Goal: Information Seeking & Learning: Learn about a topic

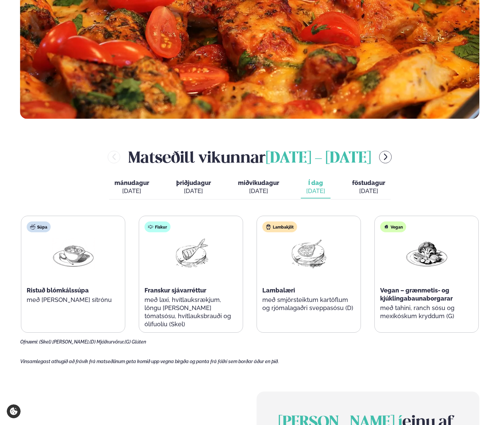
scroll to position [251, 0]
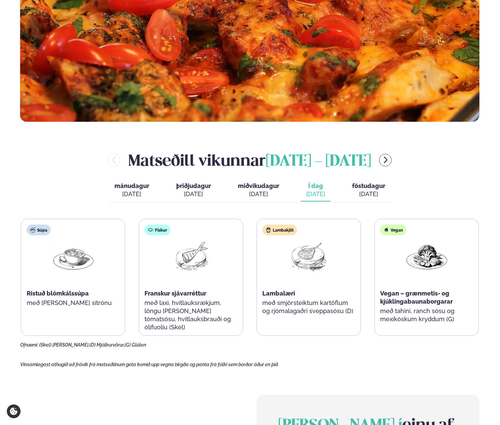
click at [194, 321] on div "Fiskur Franskur sjávarréttur með laxi, hvítlauksrækjum, löngu [PERSON_NAME] tóm…" at bounding box center [191, 281] width 104 height 124
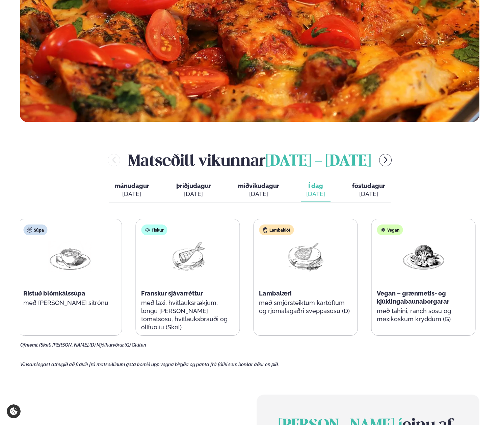
click at [188, 308] on p "með laxi, hvítlauksrækjum, löngu [PERSON_NAME] tómatsósu, hvítlauksbrauði og ól…" at bounding box center [187, 315] width 93 height 32
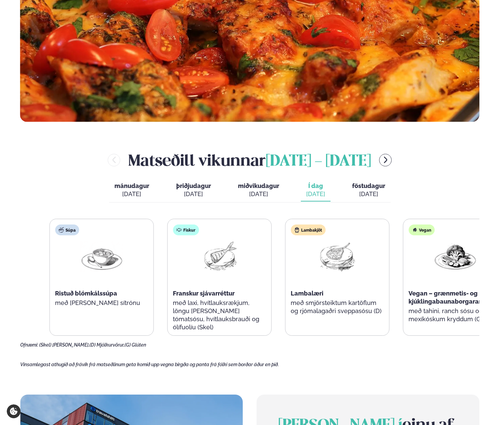
click at [210, 330] on div "Fiskur Franskur sjávarréttur með laxi, hvítlauksrækjum, löngu [PERSON_NAME] tóm…" at bounding box center [220, 281] width 104 height 124
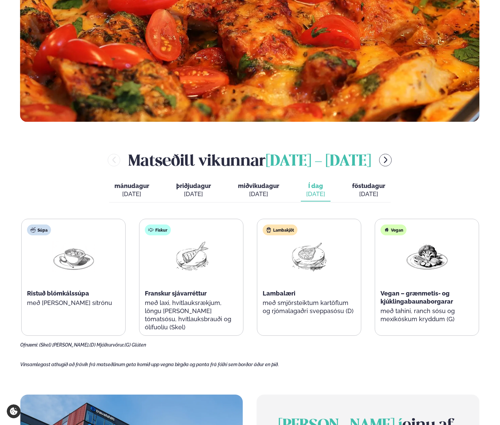
click at [172, 318] on p "með laxi, hvítlauksrækjum, löngu [PERSON_NAME] tómatsósu, hvítlauksbrauði og ól…" at bounding box center [191, 315] width 93 height 32
click at [167, 299] on p "með laxi, hvítlauksrækjum, löngu [PERSON_NAME] tómatsósu, hvítlauksbrauði og ól…" at bounding box center [191, 315] width 93 height 32
click at [172, 308] on p "með laxi, hvítlauksrækjum, löngu [PERSON_NAME] tómatsósu, hvítlauksbrauði og ól…" at bounding box center [191, 315] width 93 height 32
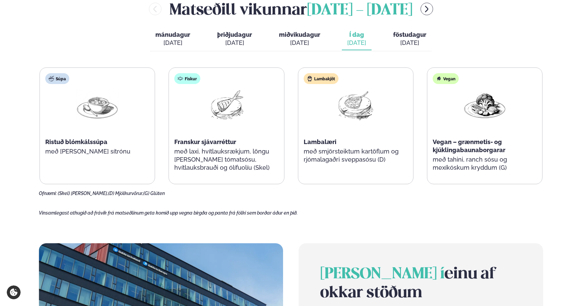
scroll to position [324, 0]
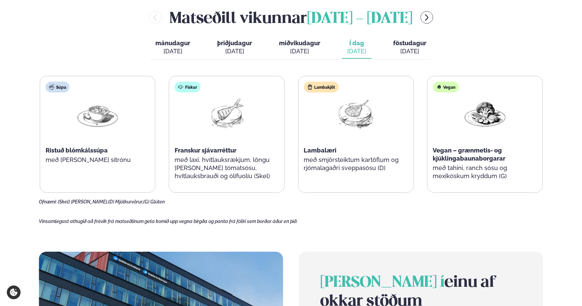
click at [217, 175] on p "með laxi, hvítlauksrækjum, löngu [PERSON_NAME] tómatsósu, hvítlauksbrauði og ól…" at bounding box center [227, 168] width 104 height 24
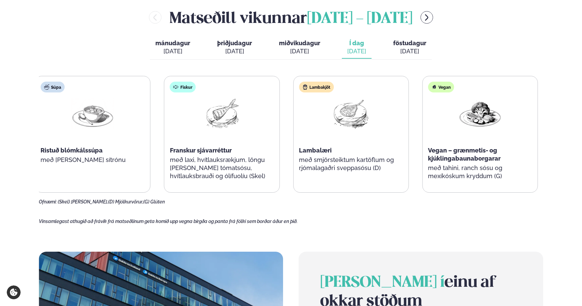
click at [228, 170] on div "Súpa Ristuð blómkálssúpa með [PERSON_NAME] sítrónu Fiskur Franskur sjávarréttur…" at bounding box center [286, 134] width 503 height 117
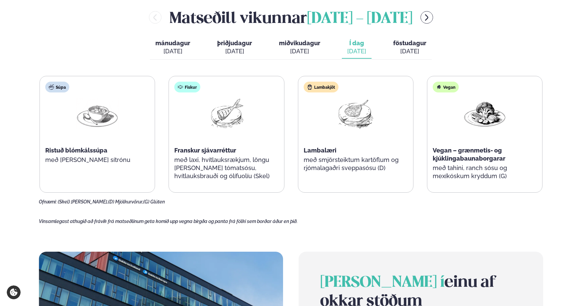
click at [379, 212] on main "[PERSON_NAME] / Vikumatseðill Vikulegt matseðill okkar Komdu með á dagana þar s…" at bounding box center [291, 131] width 545 height 911
